Goal: Check status: Check status

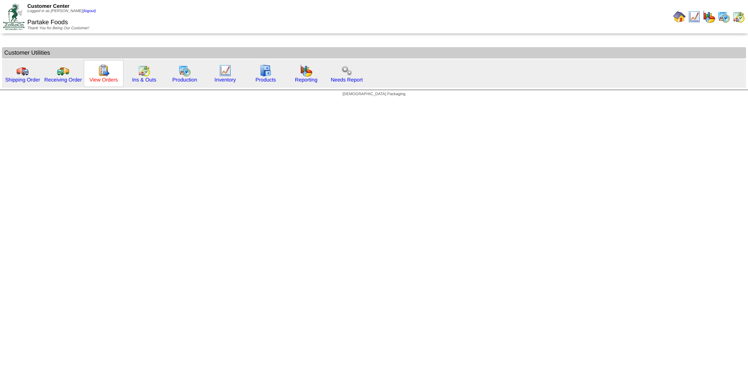
click at [108, 78] on link "View Orders" at bounding box center [103, 80] width 28 height 6
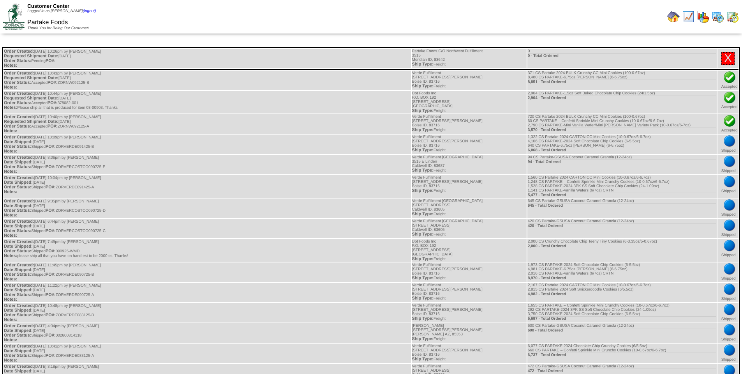
click at [671, 19] on img at bounding box center [673, 17] width 12 height 12
click at [673, 20] on img at bounding box center [673, 17] width 12 height 12
